Goal: Transaction & Acquisition: Purchase product/service

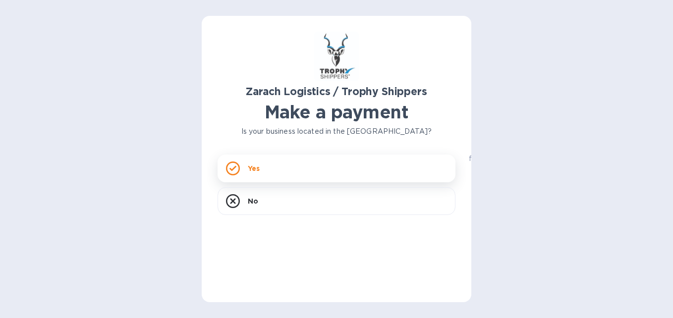
click at [239, 169] on rect at bounding box center [233, 168] width 12 height 12
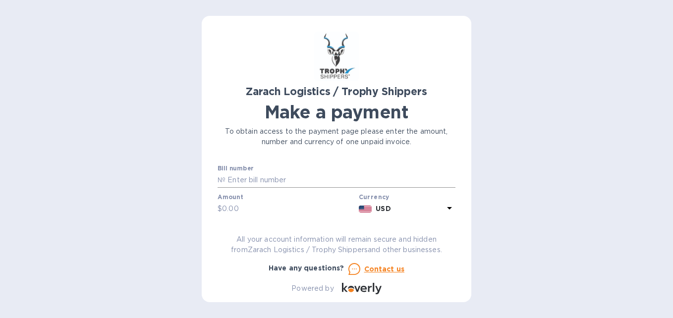
click at [233, 180] on input "text" at bounding box center [341, 180] width 230 height 15
paste input "B00170190"
type input "B00170190"
click at [239, 209] on input "text" at bounding box center [288, 209] width 133 height 15
type input "1,882.62"
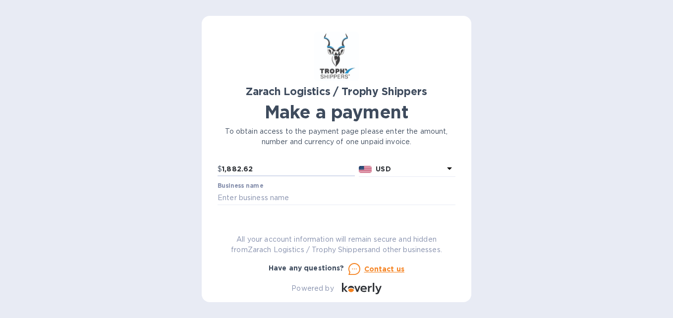
scroll to position [50, 0]
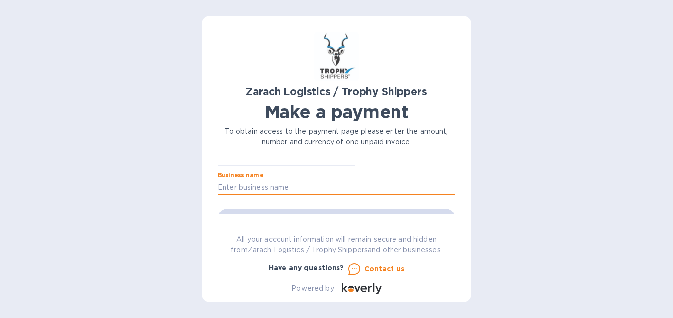
click at [232, 190] on input "text" at bounding box center [337, 187] width 238 height 15
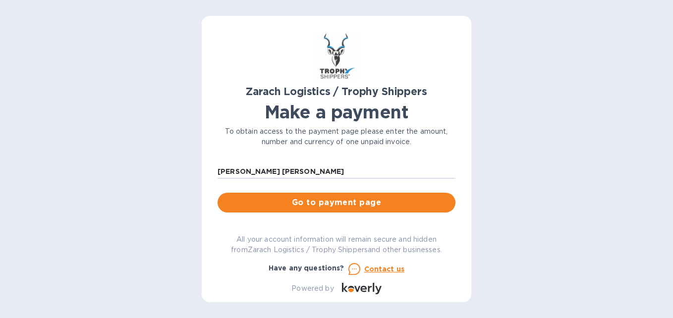
scroll to position [0, 0]
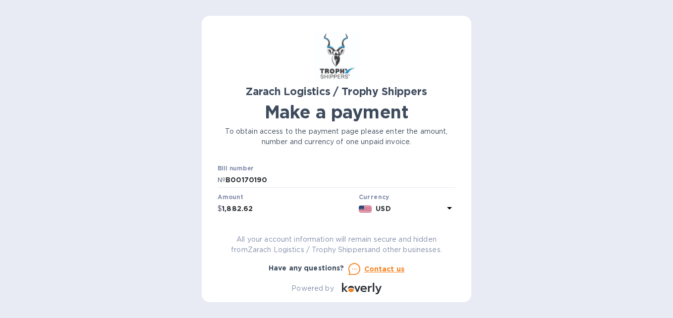
type input "[PERSON_NAME] [PERSON_NAME]"
click at [240, 208] on input "1,882.62" at bounding box center [288, 209] width 133 height 15
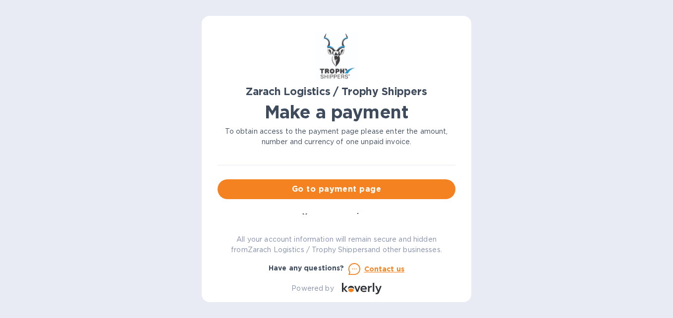
scroll to position [88, 0]
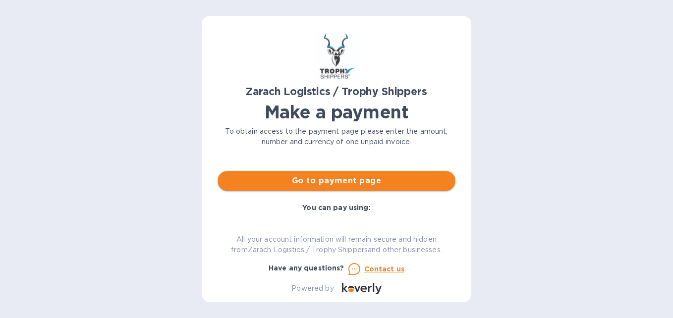
type input "1,888.62"
click at [322, 184] on span "Go to payment page" at bounding box center [337, 181] width 222 height 12
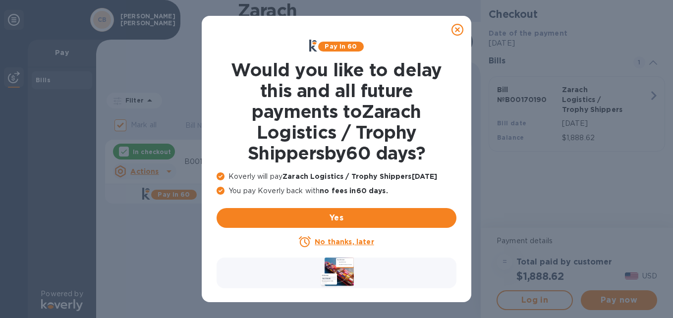
click at [459, 27] on icon at bounding box center [458, 30] width 12 height 12
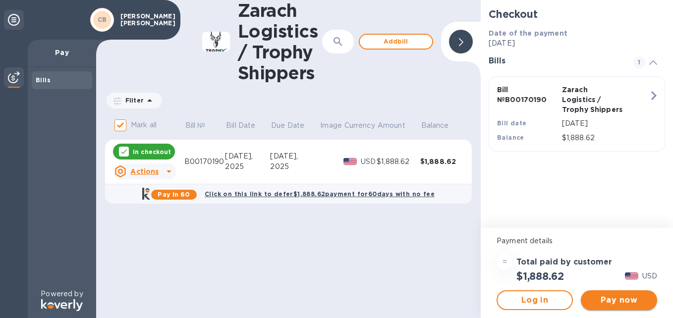
click at [610, 297] on span "Pay now" at bounding box center [619, 300] width 60 height 12
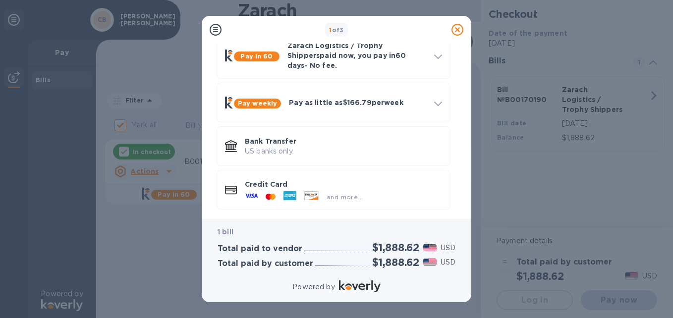
scroll to position [60, 0]
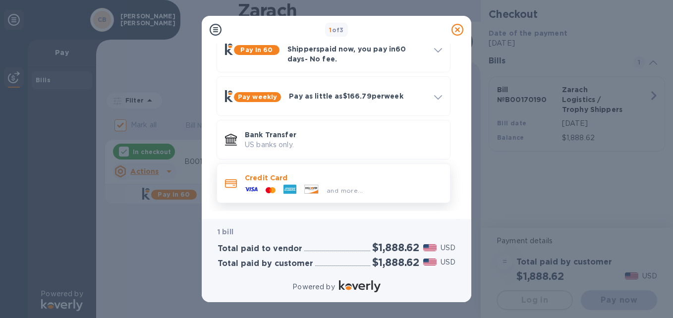
click at [298, 183] on div at bounding box center [290, 190] width 21 height 15
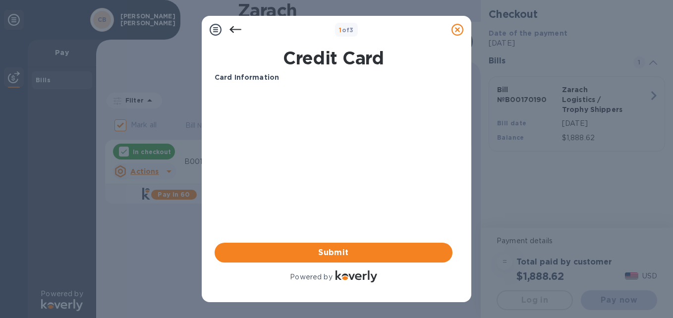
scroll to position [0, 0]
click at [459, 167] on div "Credit Card Card Information Your browser does not support iframes Submit Power…" at bounding box center [337, 169] width 254 height 251
click at [325, 250] on span "Submit" at bounding box center [334, 253] width 222 height 12
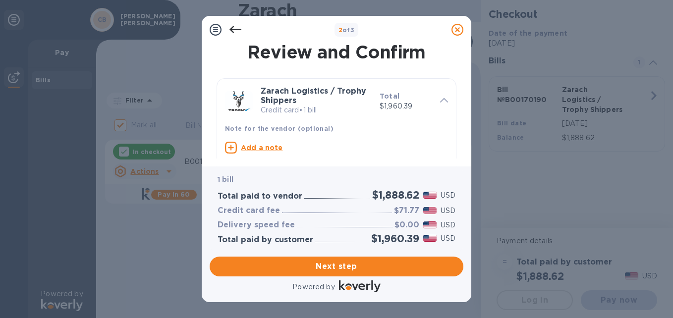
click at [241, 150] on u "Add a note" at bounding box center [262, 148] width 42 height 8
click at [257, 149] on textarea at bounding box center [328, 149] width 207 height 8
paste textarea "B00170190"
click at [225, 146] on textarea "B00170190" at bounding box center [328, 149] width 207 height 8
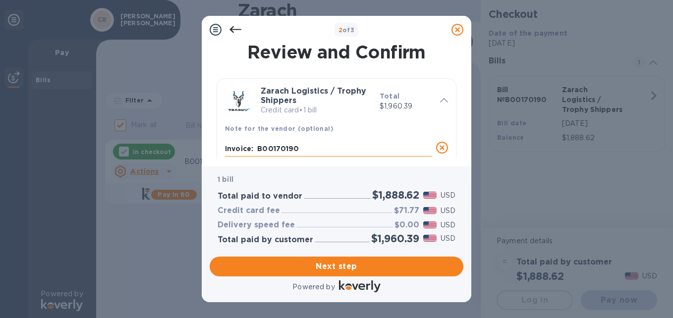
click at [310, 149] on textarea "Invoice: B00170190" at bounding box center [328, 149] width 207 height 8
click at [365, 149] on textarea "Invoice: B00170190 Customer Number:" at bounding box center [328, 149] width 207 height 8
click at [365, 149] on textarea "Invoice: B00170190 Customer ID:" at bounding box center [328, 149] width 207 height 8
paste textarea "CODBOOCRW"
type textarea "Invoice: B00170190 Customer ID: CODBOOCRW"
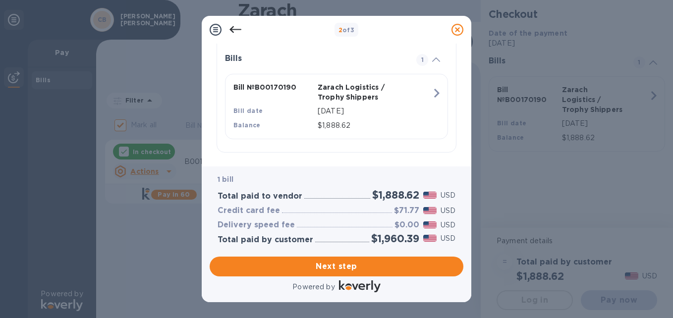
scroll to position [230, 0]
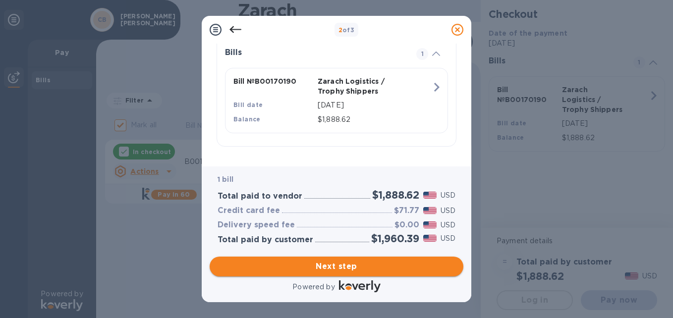
click at [341, 266] on span "Next step" at bounding box center [337, 267] width 238 height 12
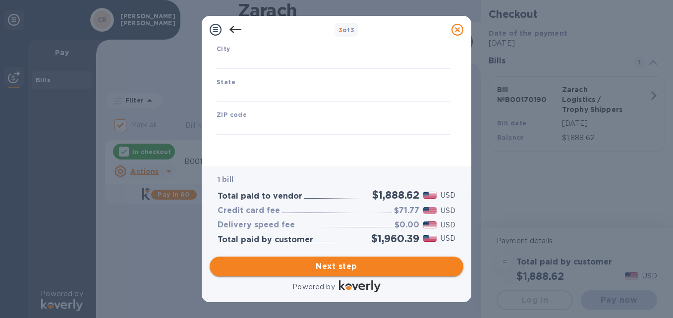
type input "[GEOGRAPHIC_DATA]"
drag, startPoint x: 464, startPoint y: 125, endPoint x: 457, endPoint y: 59, distance: 65.8
click at [457, 59] on div "Business Information Legal business name Please provide the legal name that app…" at bounding box center [337, 105] width 270 height 123
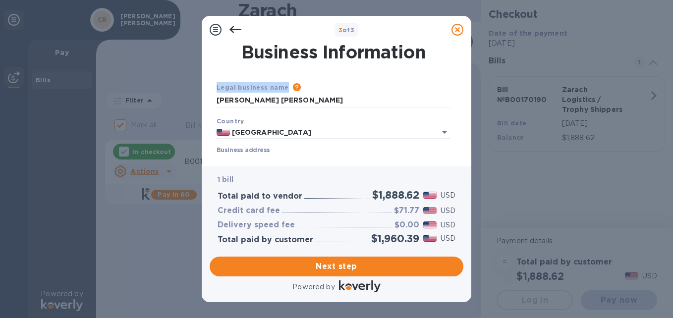
drag, startPoint x: 459, startPoint y: 52, endPoint x: 458, endPoint y: 70, distance: 17.9
click at [458, 70] on div "Business Information Legal business name Please provide the legal name that app…" at bounding box center [337, 101] width 254 height 115
drag, startPoint x: 458, startPoint y: 70, endPoint x: 406, endPoint y: 70, distance: 51.6
click at [406, 70] on div "Legal business name Please provide the legal name that appears on your SS-4 for…" at bounding box center [334, 187] width 242 height 247
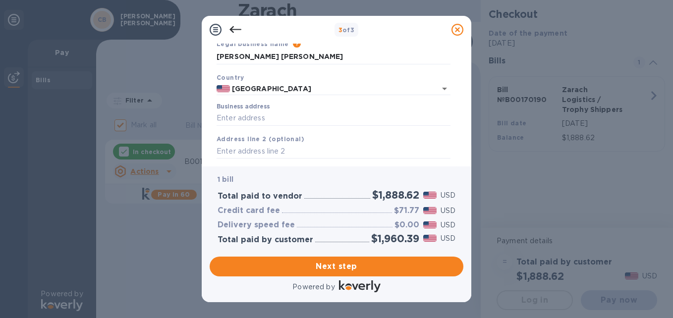
scroll to position [56, 0]
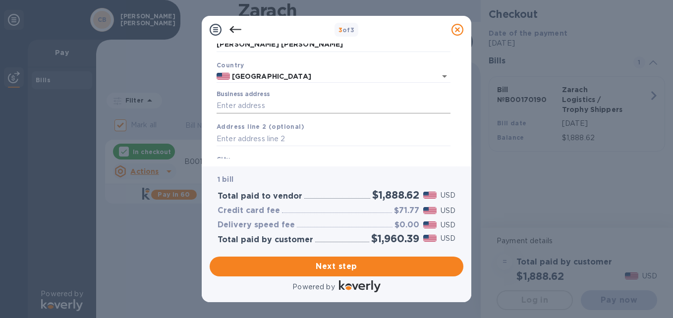
click at [219, 103] on input "Business address" at bounding box center [334, 106] width 234 height 15
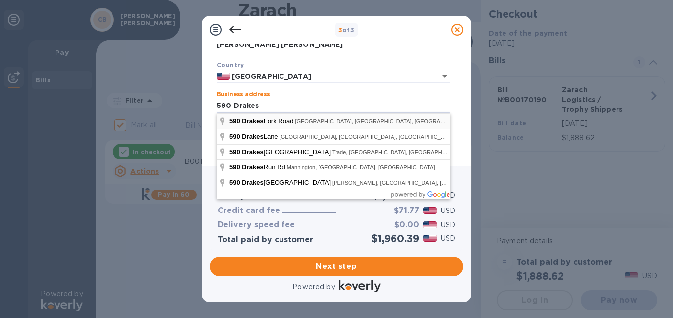
type input "[STREET_ADDRESS]"
type input "[GEOGRAPHIC_DATA]"
type input "OH"
type input "45623"
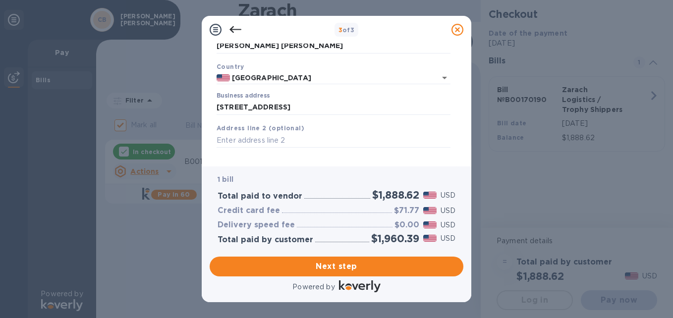
scroll to position [167, 0]
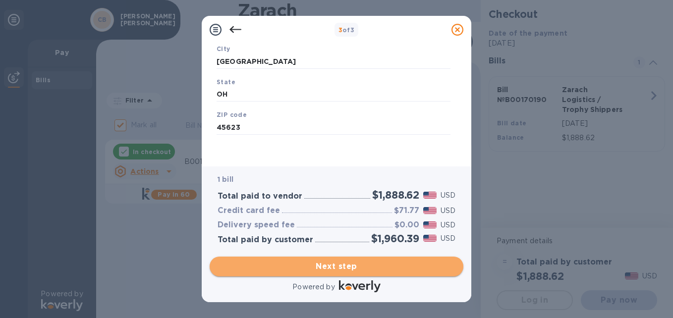
click at [367, 268] on span "Next step" at bounding box center [337, 267] width 238 height 12
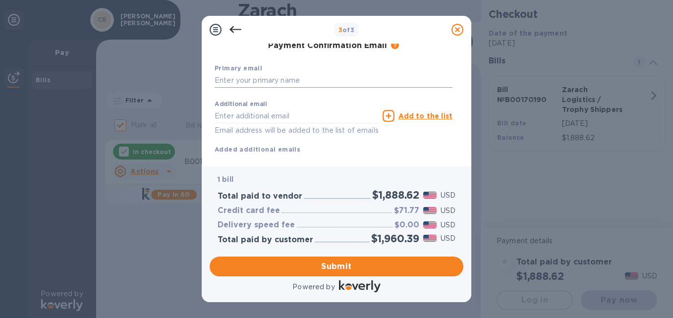
click at [227, 81] on input "text" at bounding box center [334, 80] width 238 height 15
type input "[EMAIL_ADDRESS][DOMAIN_NAME]"
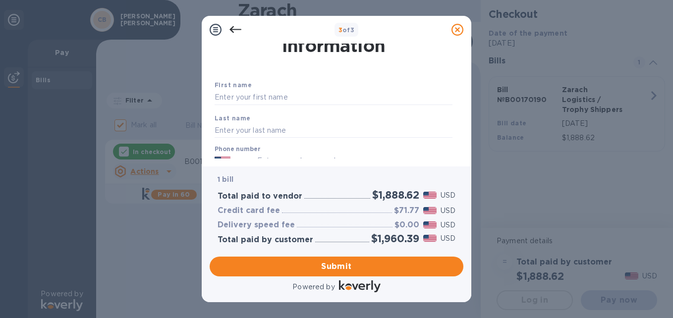
scroll to position [28, 0]
click at [296, 96] on input "text" at bounding box center [334, 97] width 238 height 15
type input "[PERSON_NAME]"
click at [243, 132] on input "text" at bounding box center [334, 129] width 238 height 15
type input "[PERSON_NAME]"
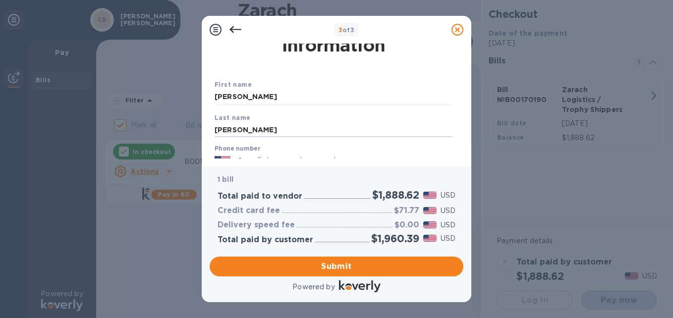
click at [244, 57] on div "Payment Contact Information" at bounding box center [334, 35] width 242 height 46
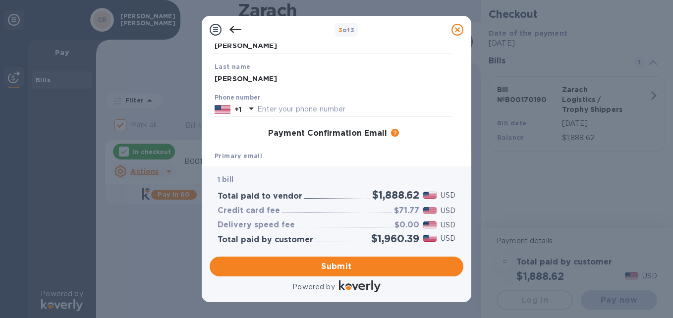
scroll to position [84, 0]
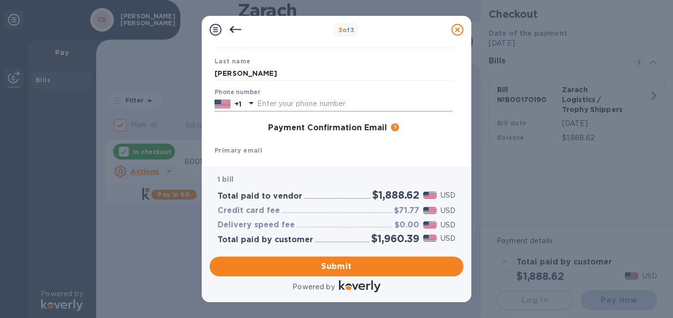
click at [263, 100] on input "text" at bounding box center [354, 104] width 195 height 15
type input "7406122974"
click at [329, 142] on div "Primary email [EMAIL_ADDRESS][DOMAIN_NAME]" at bounding box center [334, 157] width 246 height 33
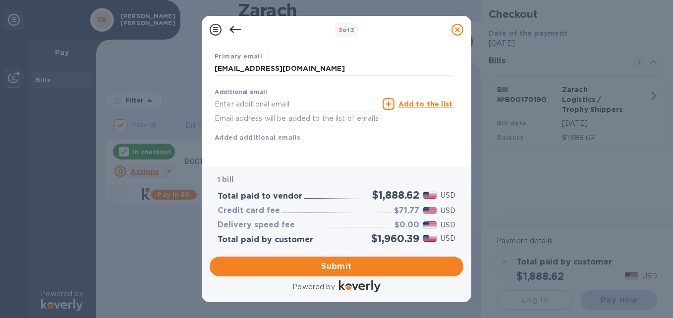
scroll to position [190, 0]
click at [340, 264] on span "Submit" at bounding box center [337, 267] width 238 height 12
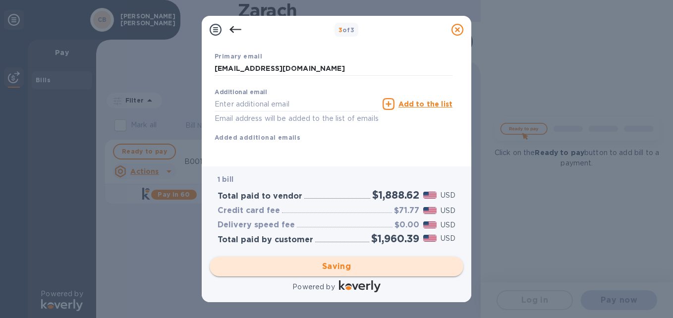
checkbox input "false"
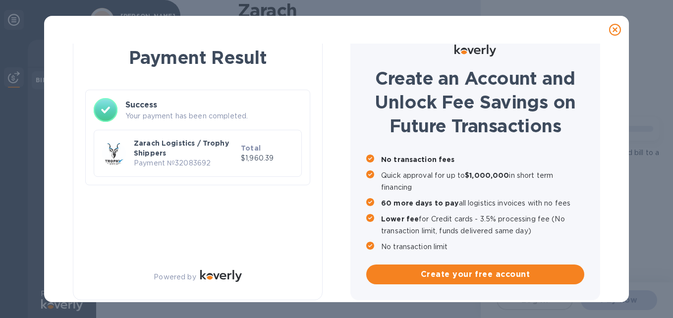
scroll to position [17, 0]
